Goal: Find specific page/section: Find specific page/section

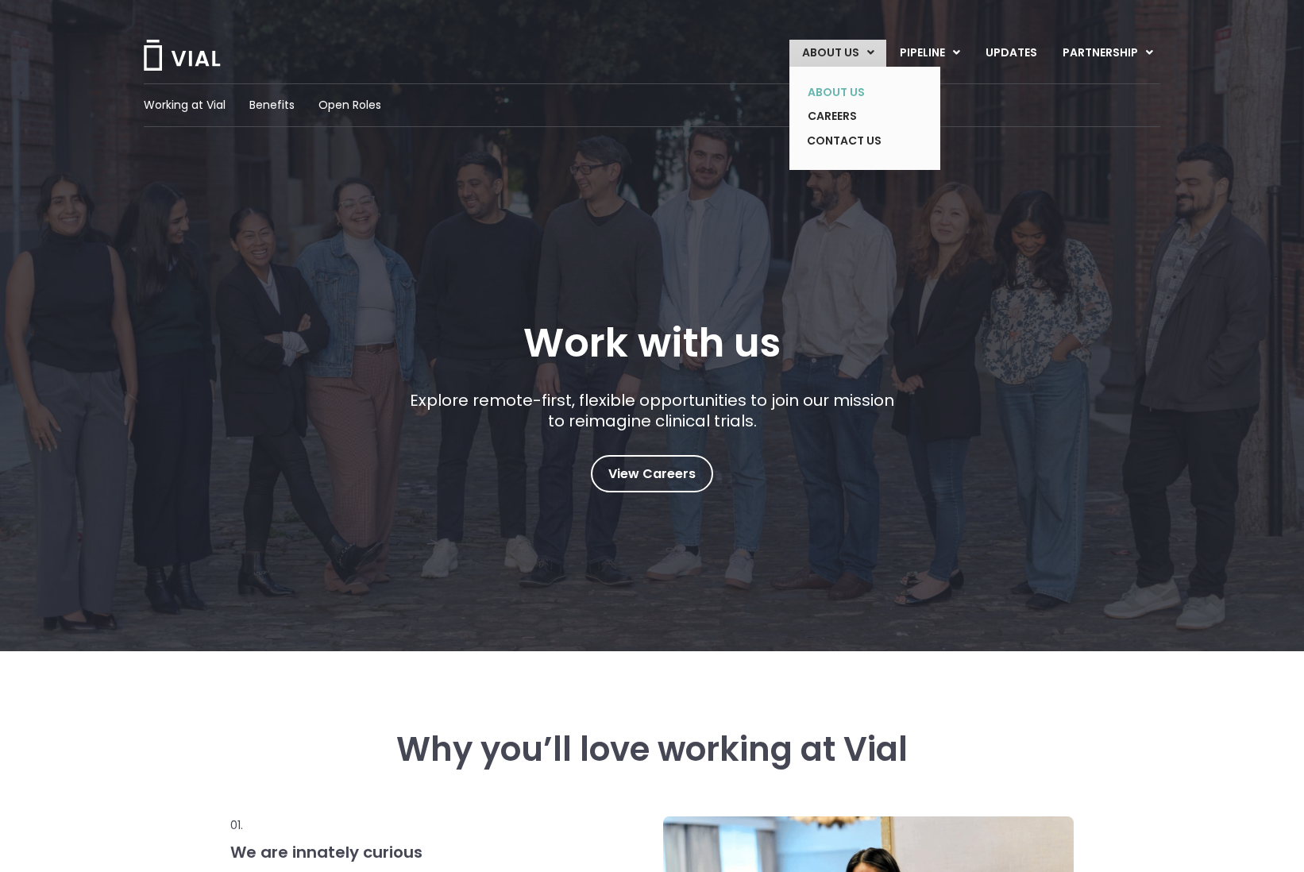
click at [845, 91] on link "ABOUT US" at bounding box center [853, 92] width 116 height 25
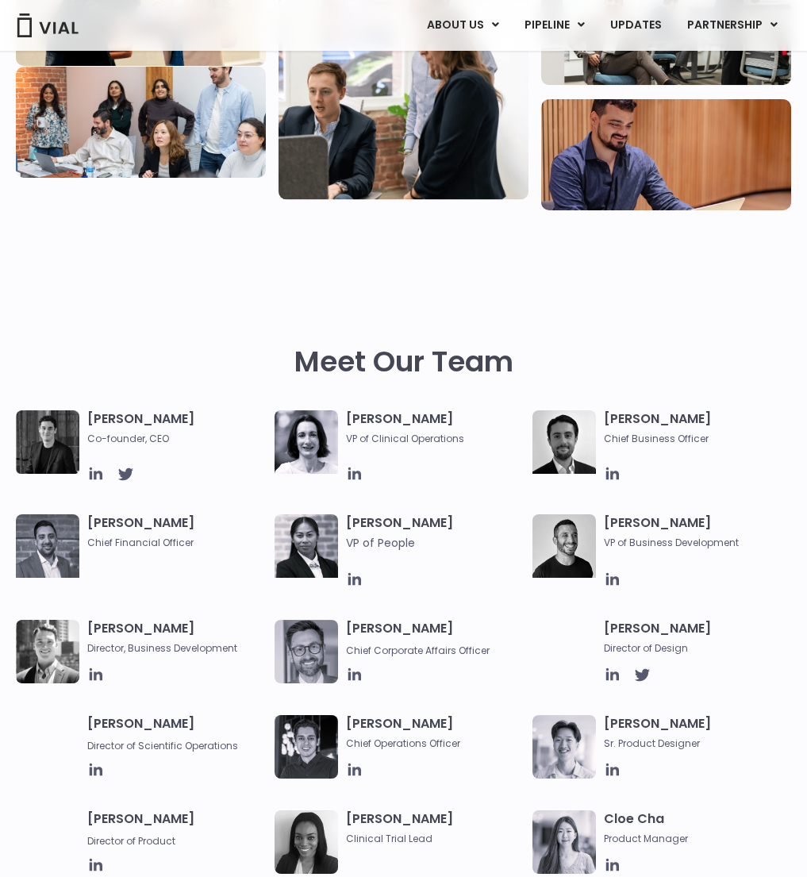
scroll to position [1935, 0]
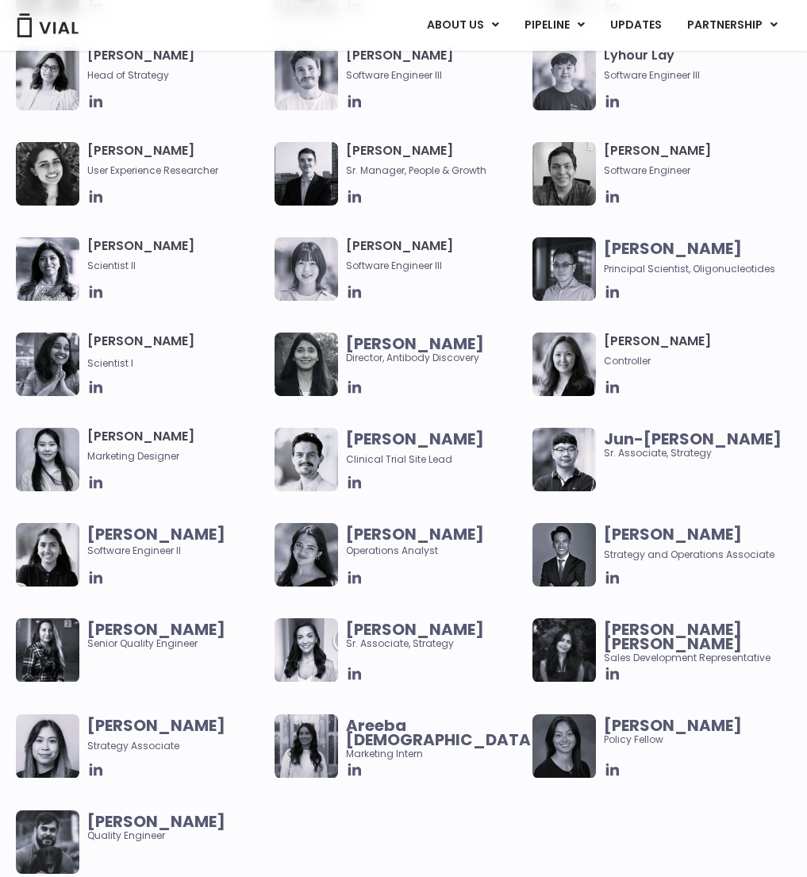
copy b "[PERSON_NAME]"
copy div "Clinical Trial Site Lead"
